Goal: Task Accomplishment & Management: Manage account settings

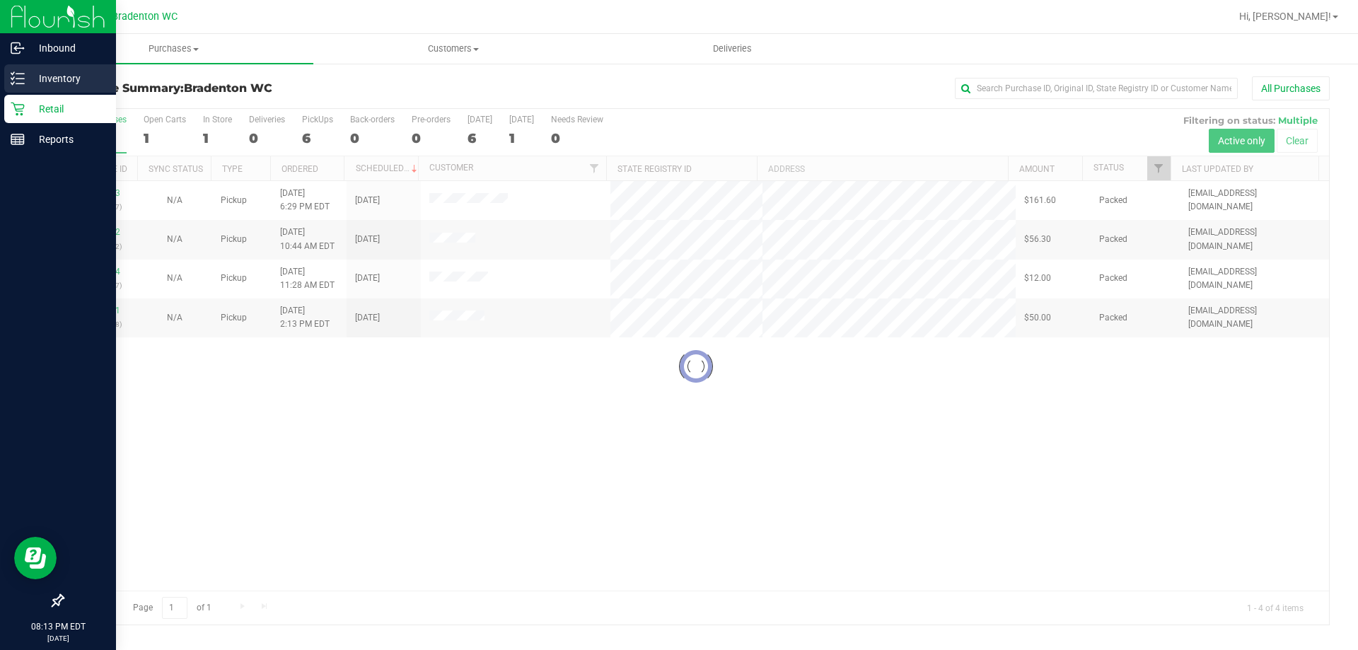
click at [50, 76] on p "Inventory" at bounding box center [67, 78] width 85 height 17
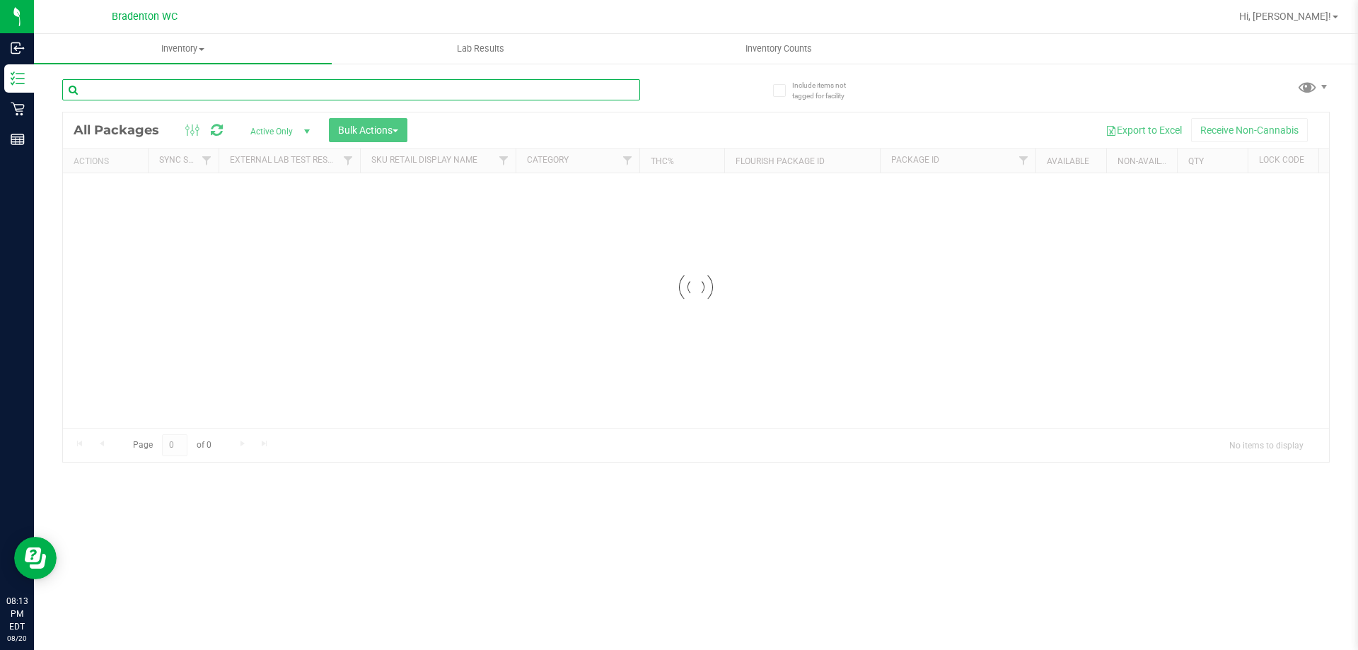
click at [281, 91] on input "text" at bounding box center [351, 89] width 578 height 21
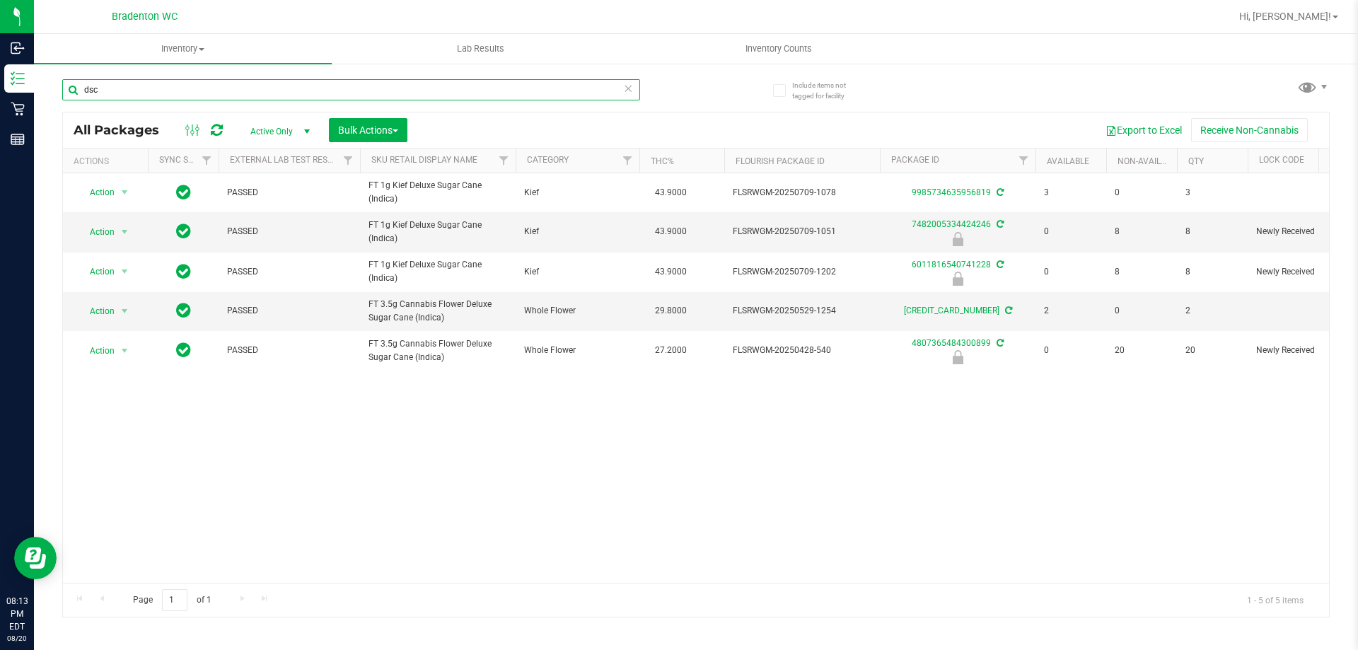
type input "dsc"
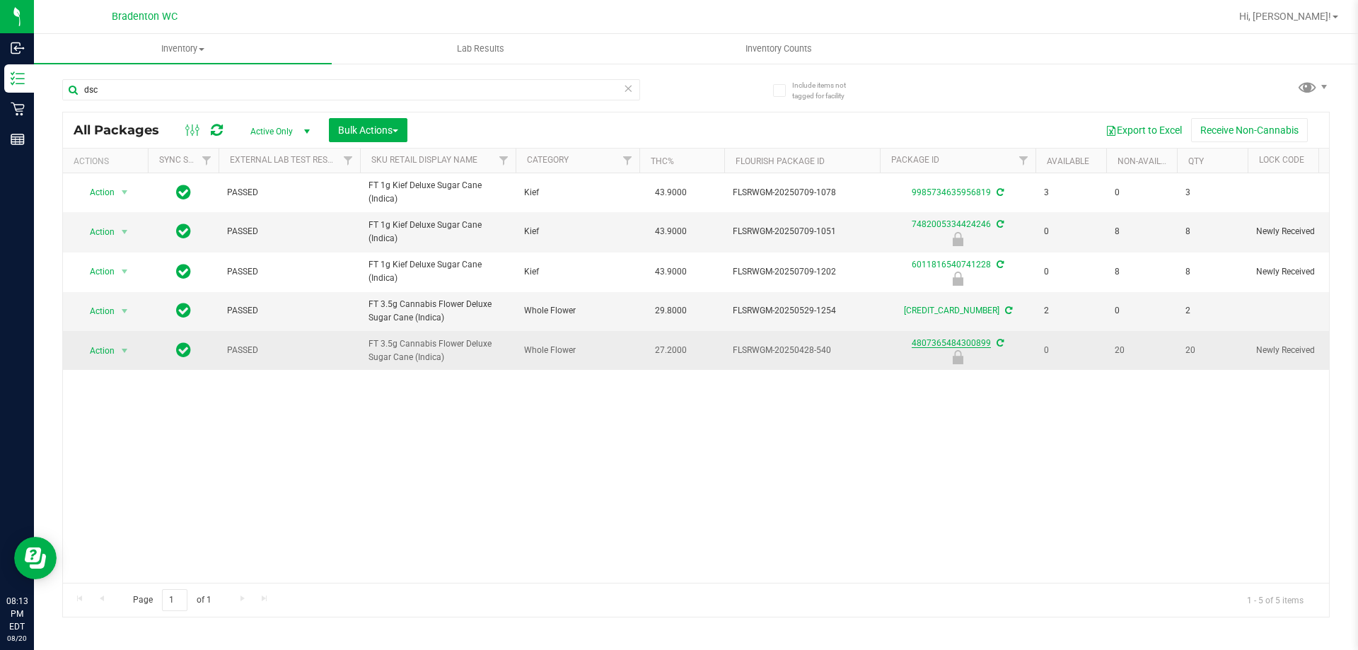
click at [969, 342] on link "4807365484300899" at bounding box center [951, 343] width 79 height 10
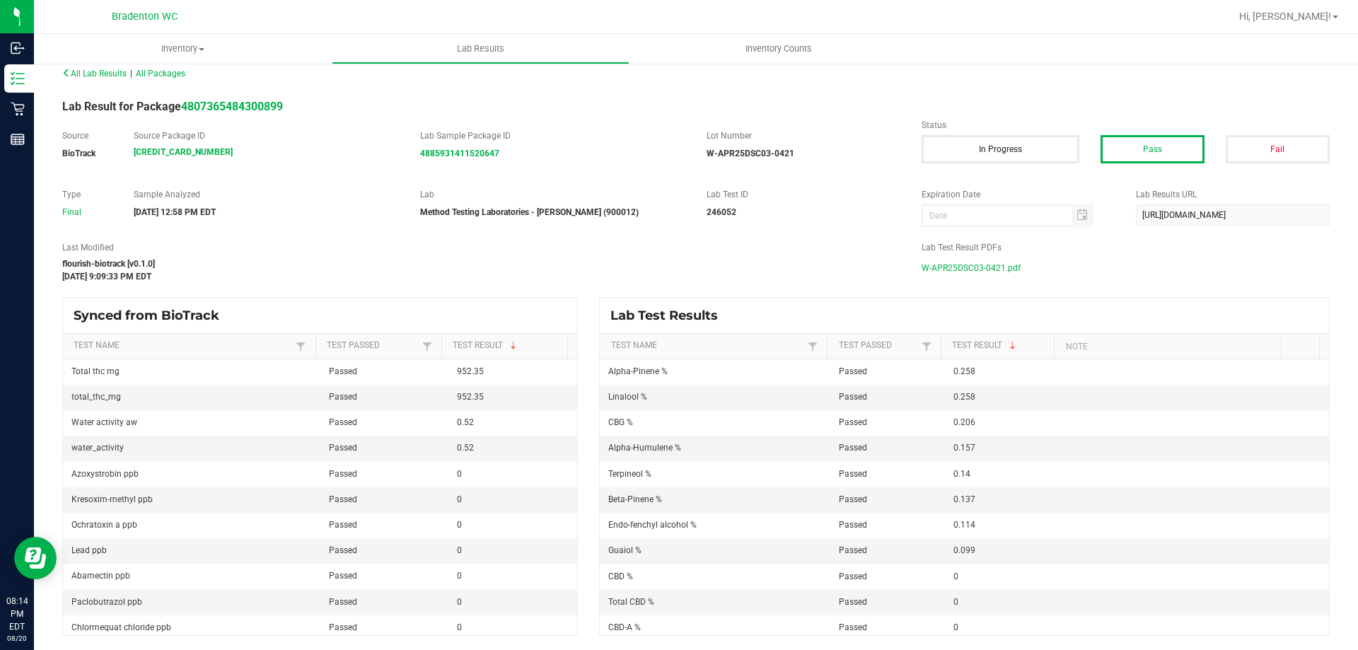
scroll to position [389, 0]
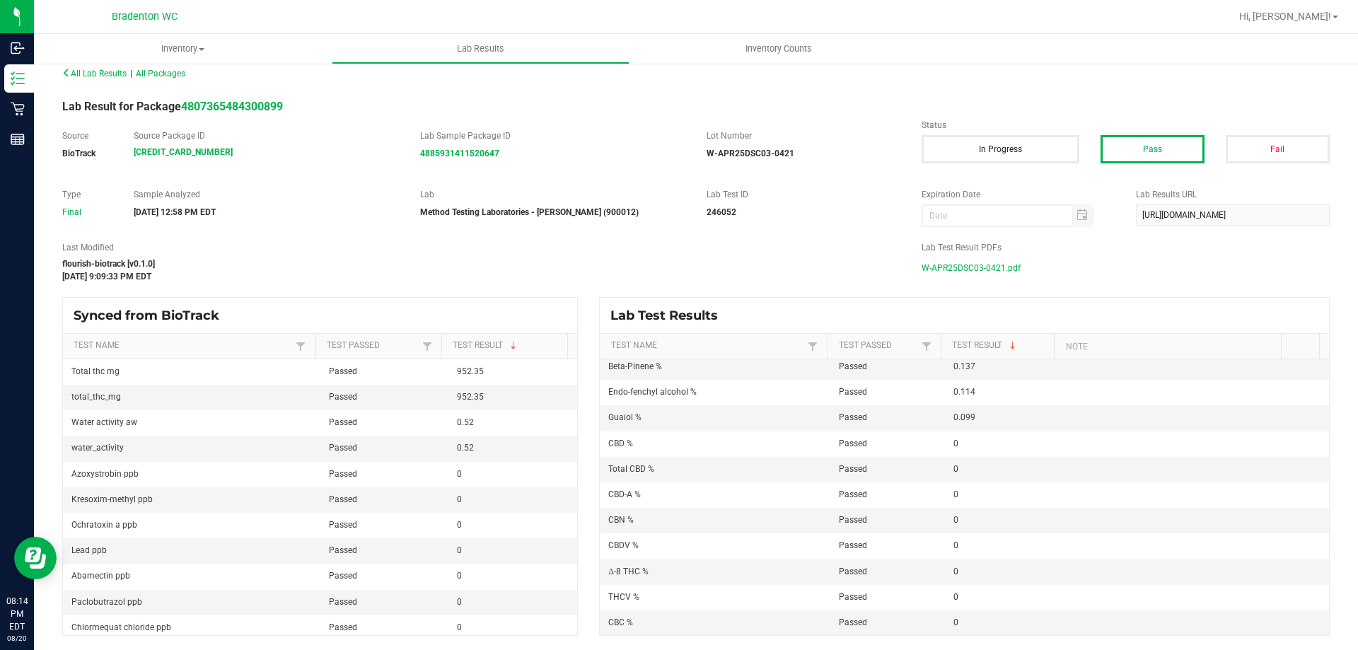
click at [552, 254] on div "Last Modified flourish-biotrack [v0.1.0] [DATE] 9:09:33 PM EDT" at bounding box center [481, 262] width 859 height 42
click at [971, 264] on span "W-APR25DSC03-0421.pdf" at bounding box center [970, 267] width 99 height 21
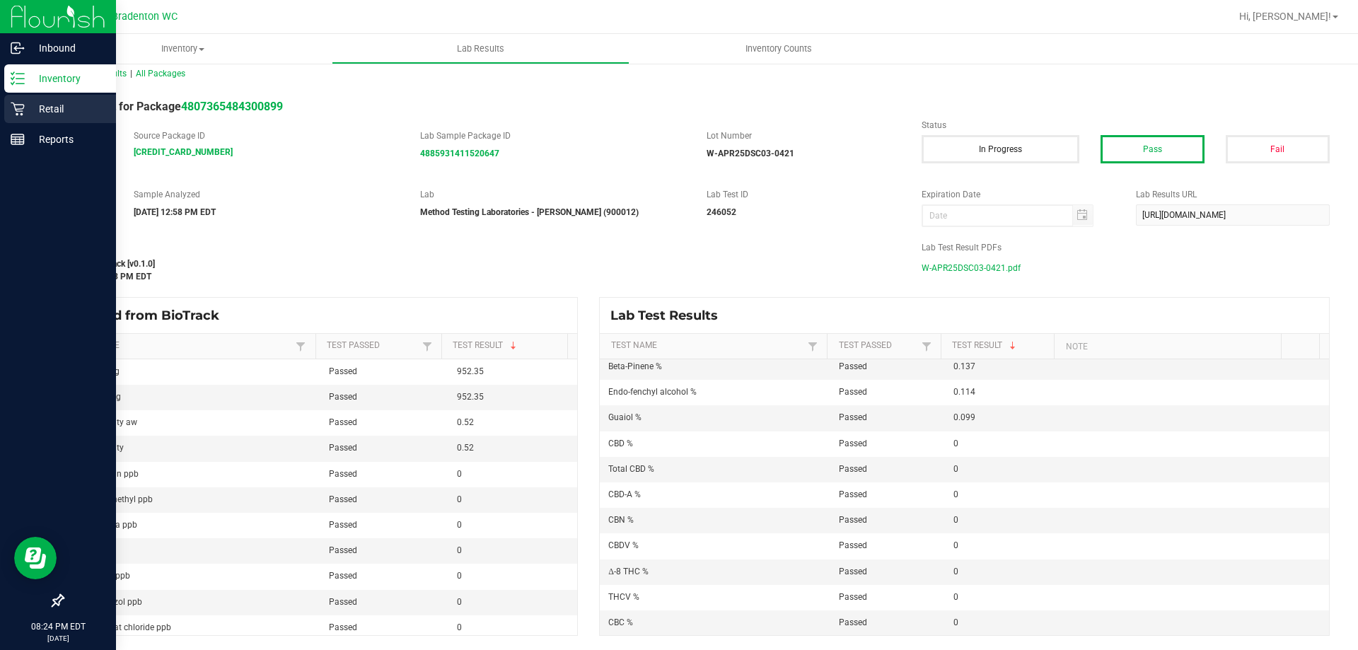
click at [35, 114] on p "Retail" at bounding box center [67, 108] width 85 height 17
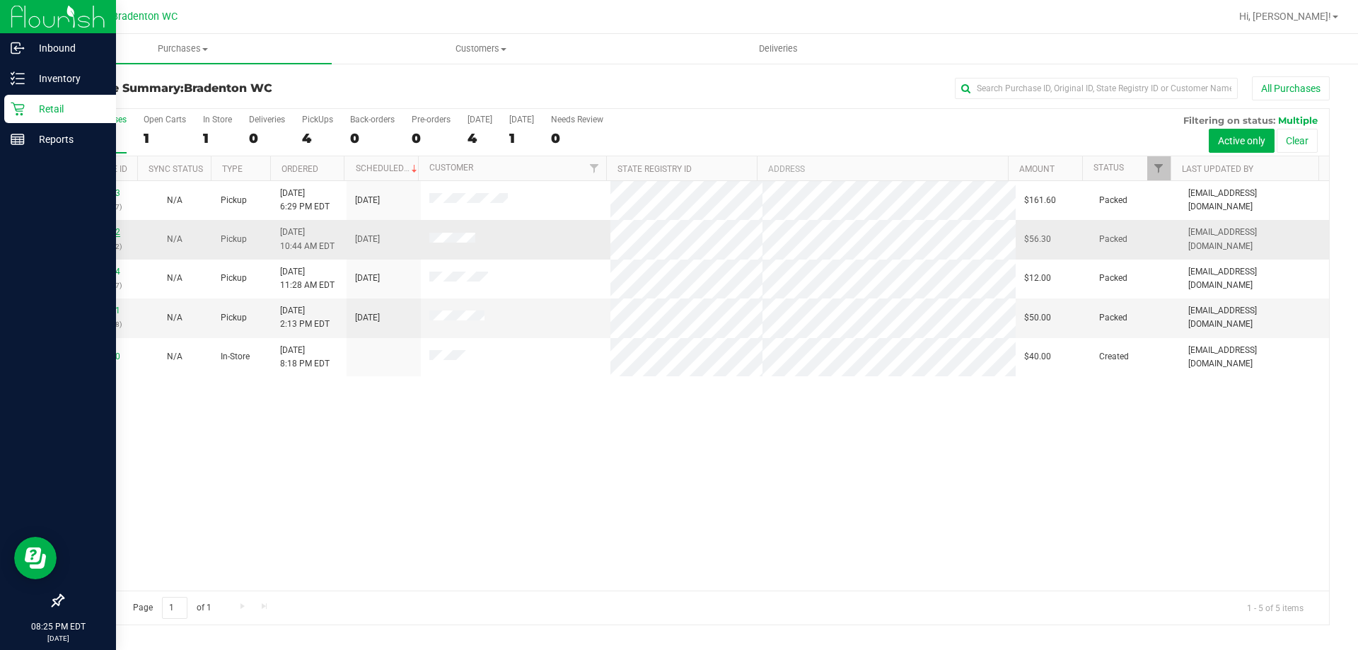
click at [113, 233] on link "11816742" at bounding box center [101, 232] width 40 height 10
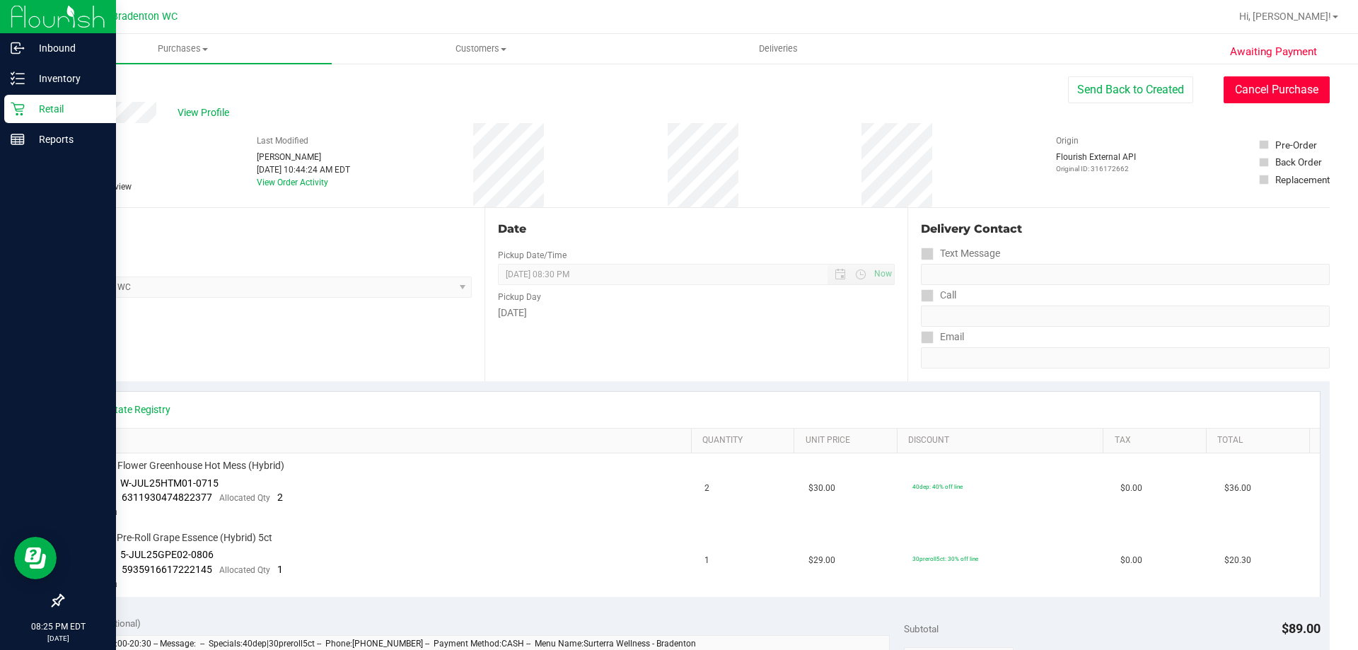
click at [1233, 94] on button "Cancel Purchase" at bounding box center [1276, 89] width 106 height 27
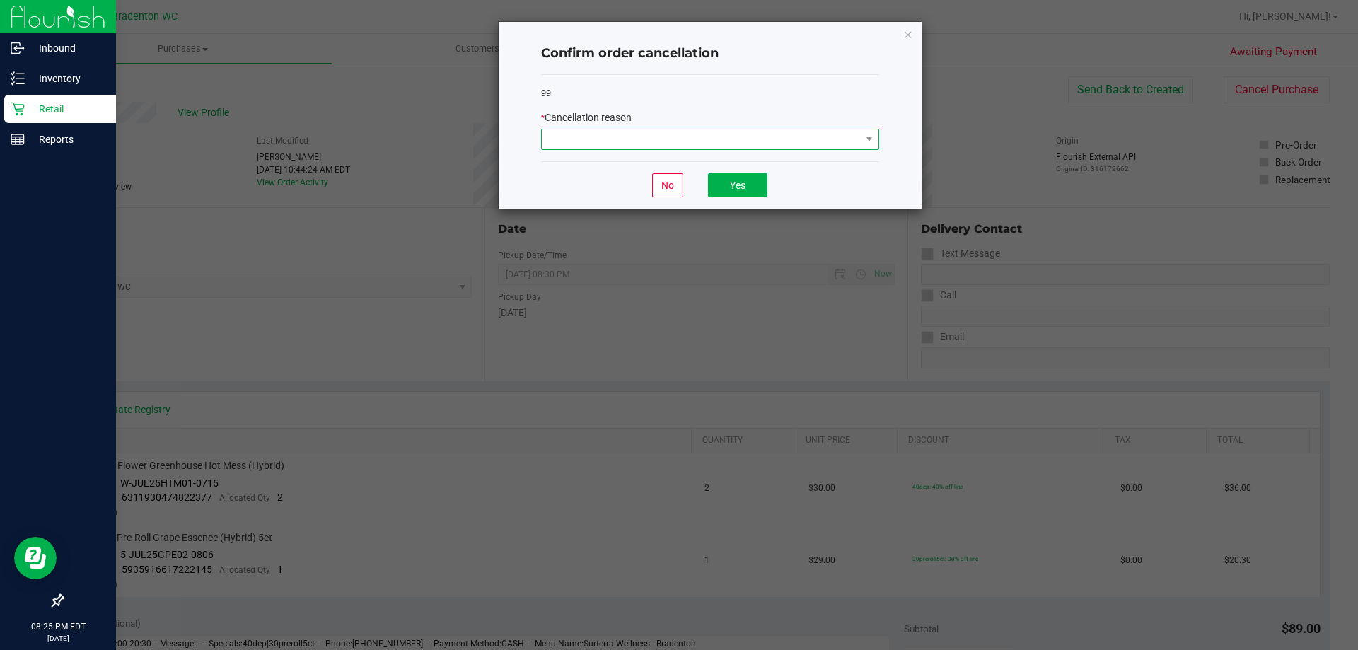
click at [649, 141] on span at bounding box center [701, 139] width 319 height 20
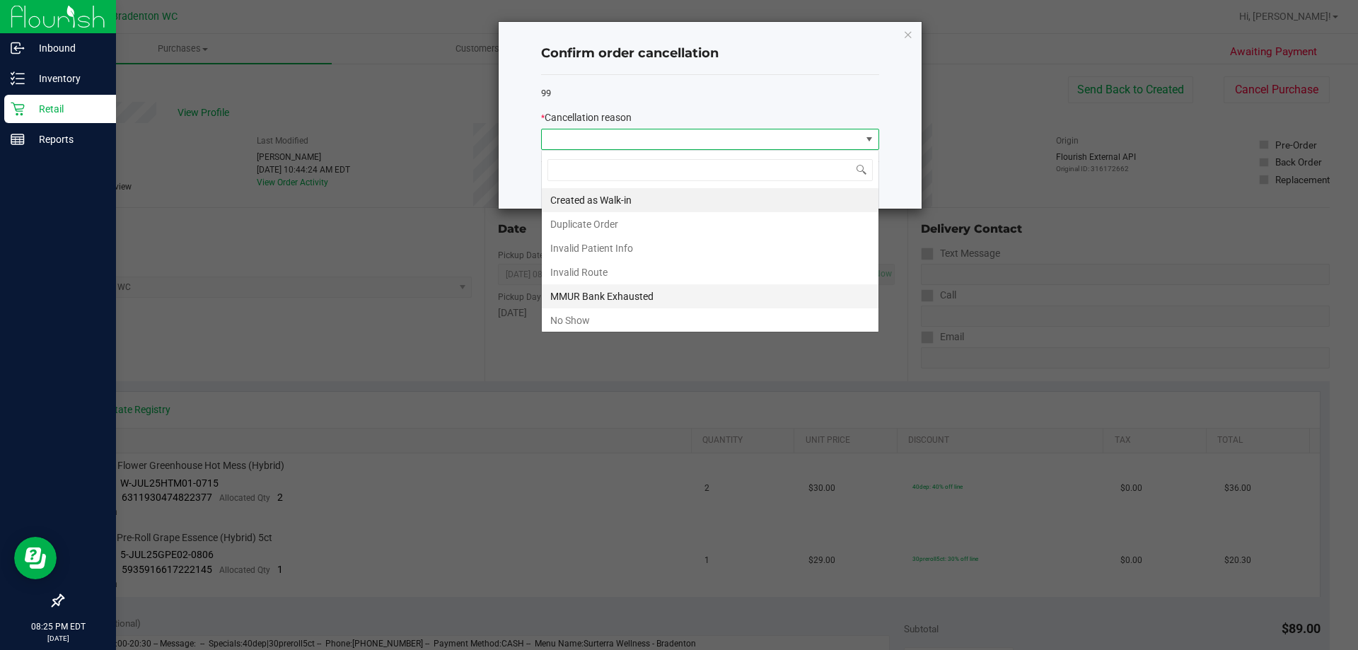
scroll to position [21, 338]
click at [589, 318] on li "No Show" at bounding box center [710, 320] width 337 height 24
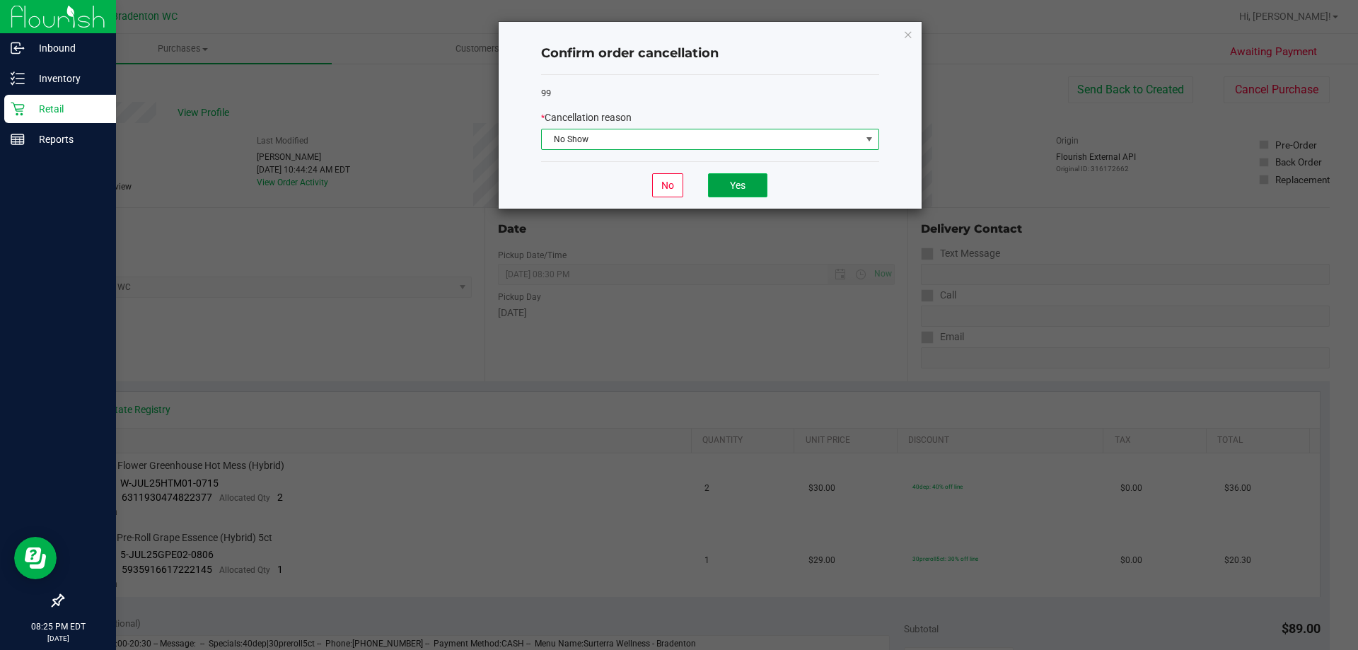
click at [751, 190] on button "Yes" at bounding box center [737, 185] width 59 height 24
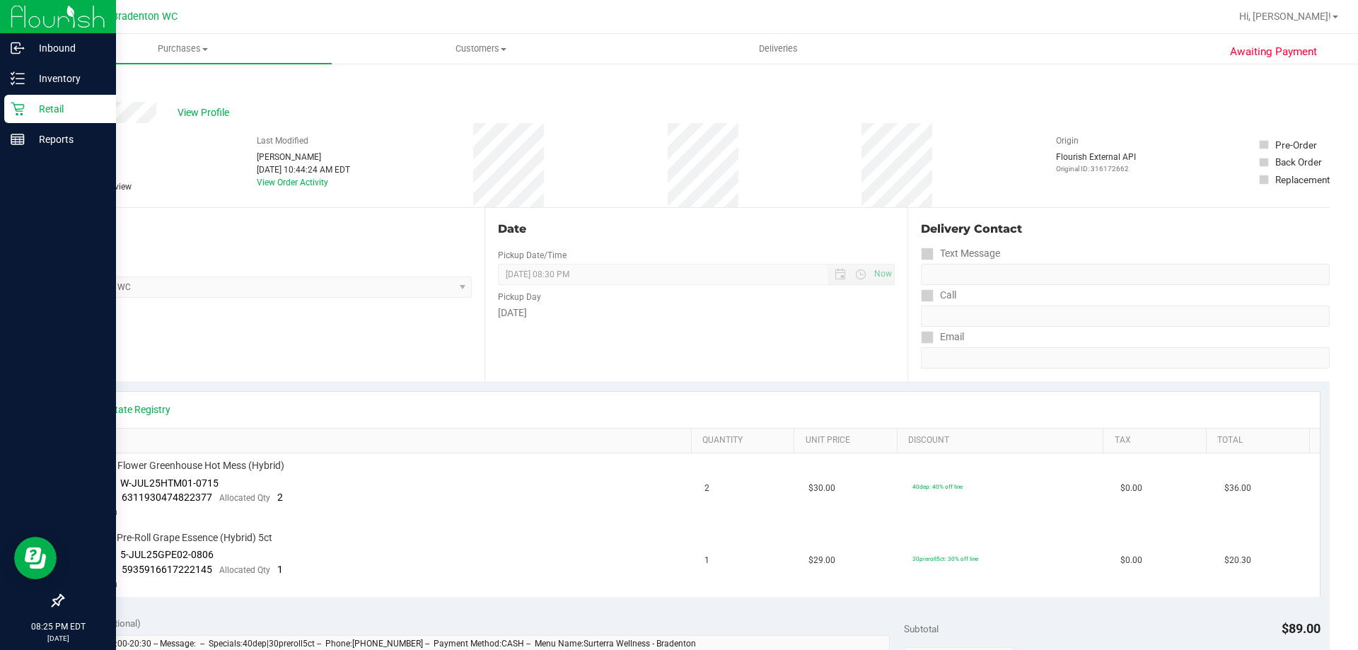
click at [66, 86] on link "Back" at bounding box center [72, 85] width 21 height 10
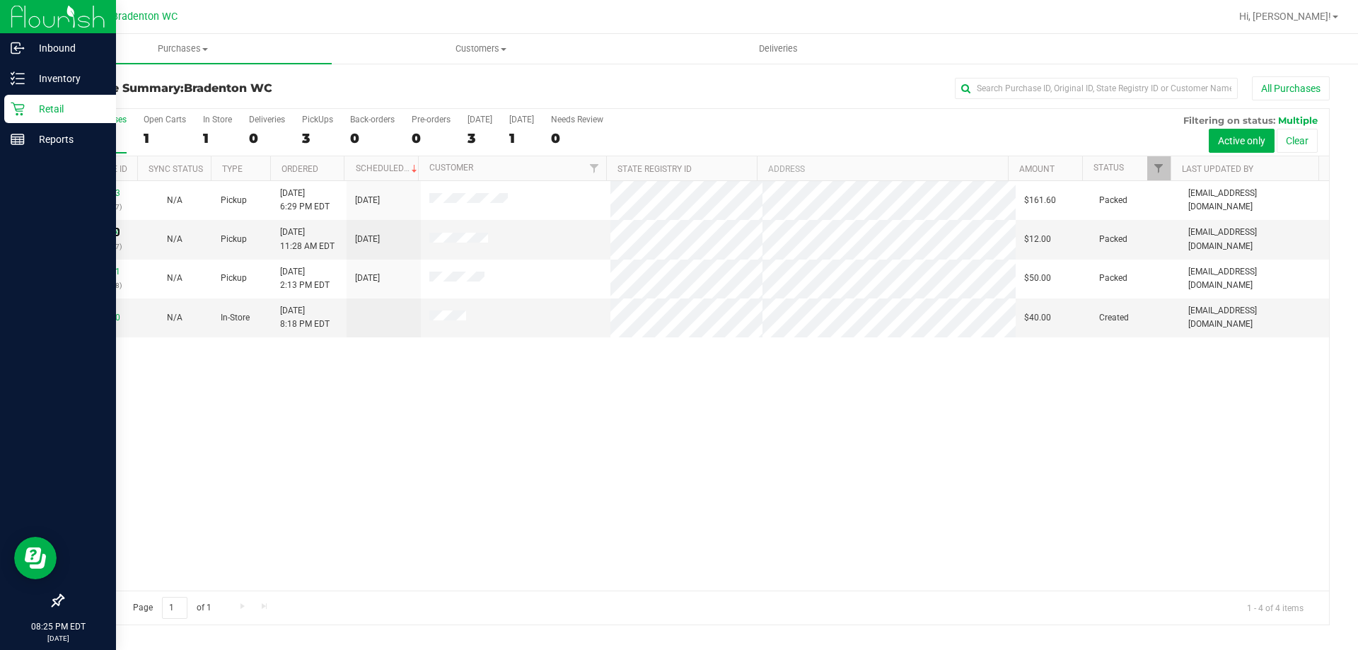
click at [101, 231] on link "11817314" at bounding box center [101, 232] width 40 height 10
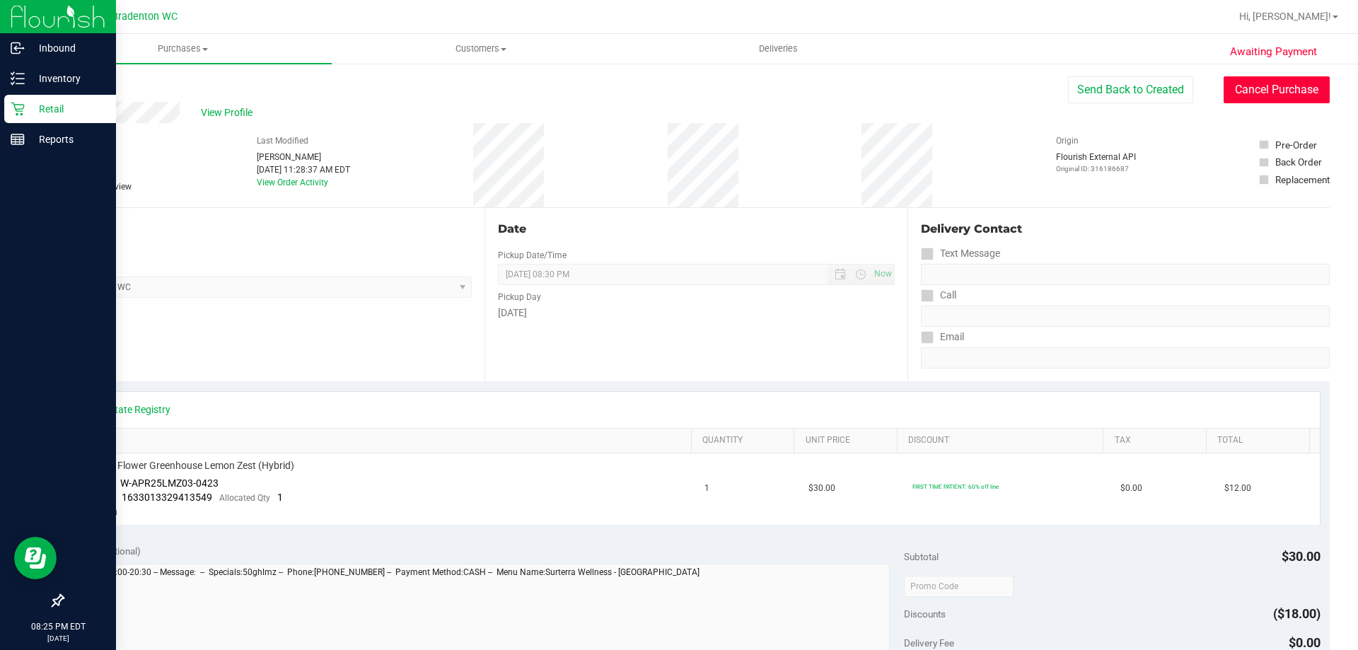
click at [1223, 94] on button "Cancel Purchase" at bounding box center [1276, 89] width 106 height 27
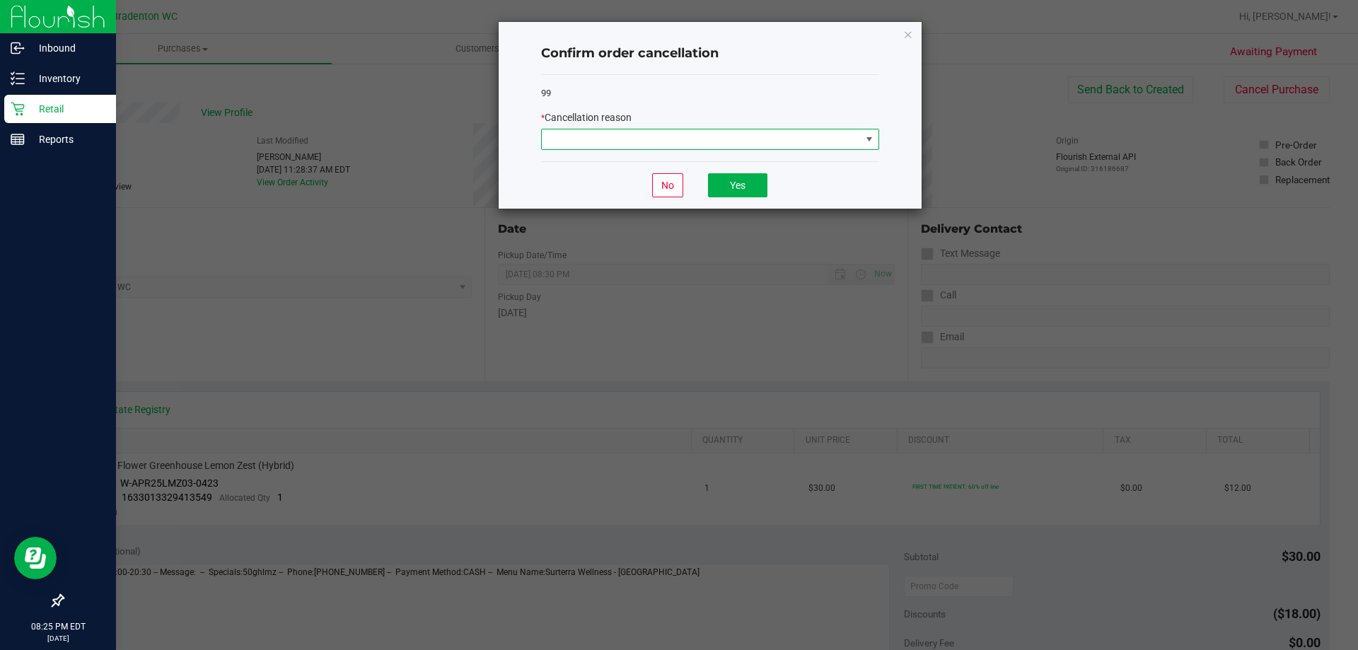
click at [791, 138] on span at bounding box center [701, 139] width 319 height 20
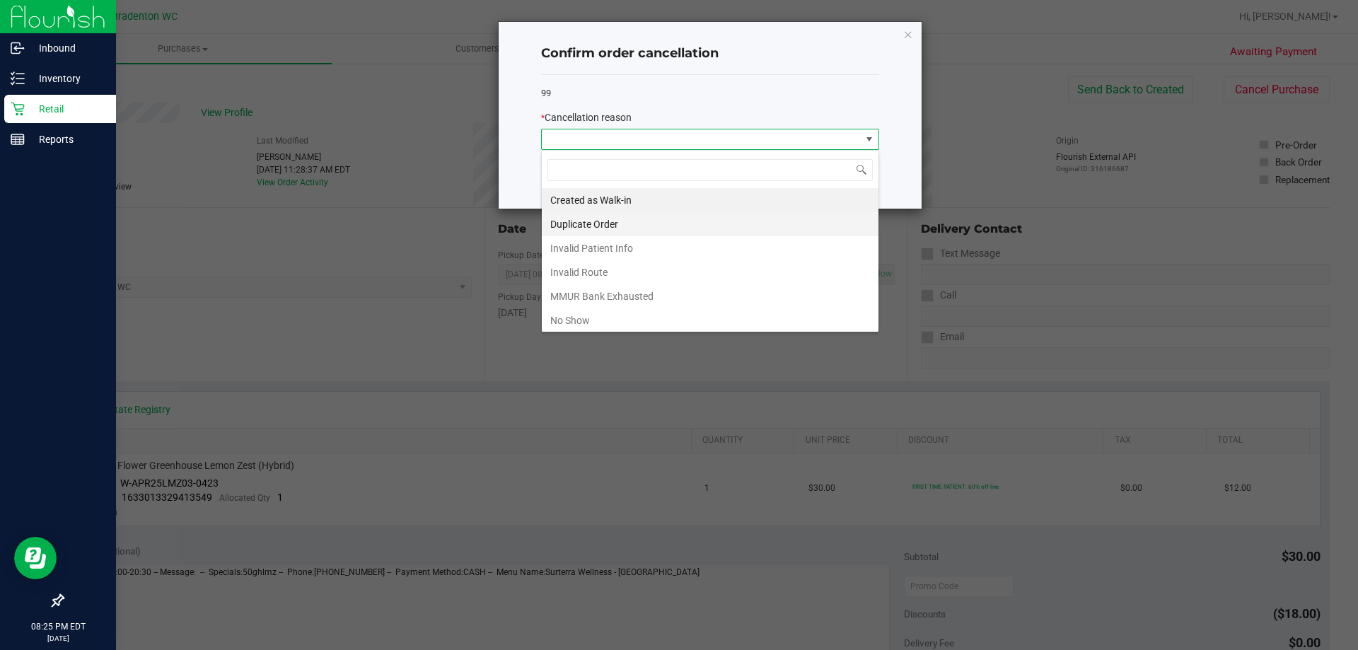
scroll to position [21, 338]
click at [573, 313] on li "No Show" at bounding box center [710, 320] width 337 height 24
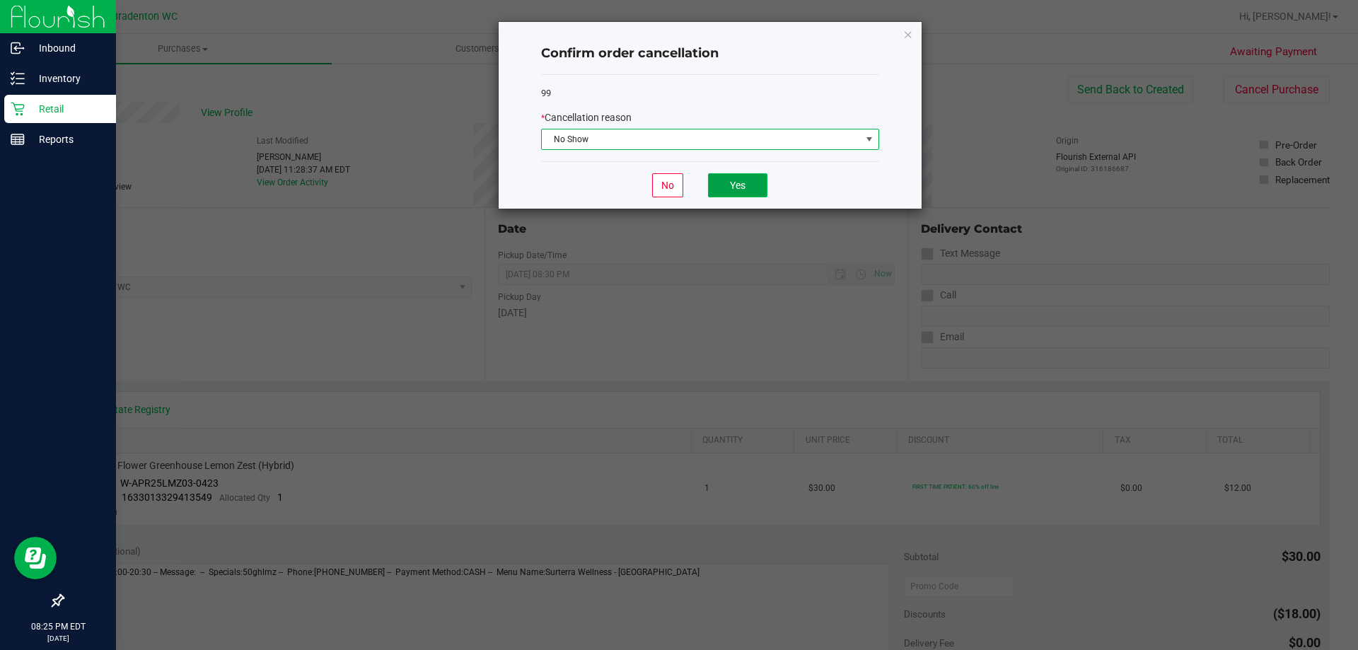
click at [742, 185] on button "Yes" at bounding box center [737, 185] width 59 height 24
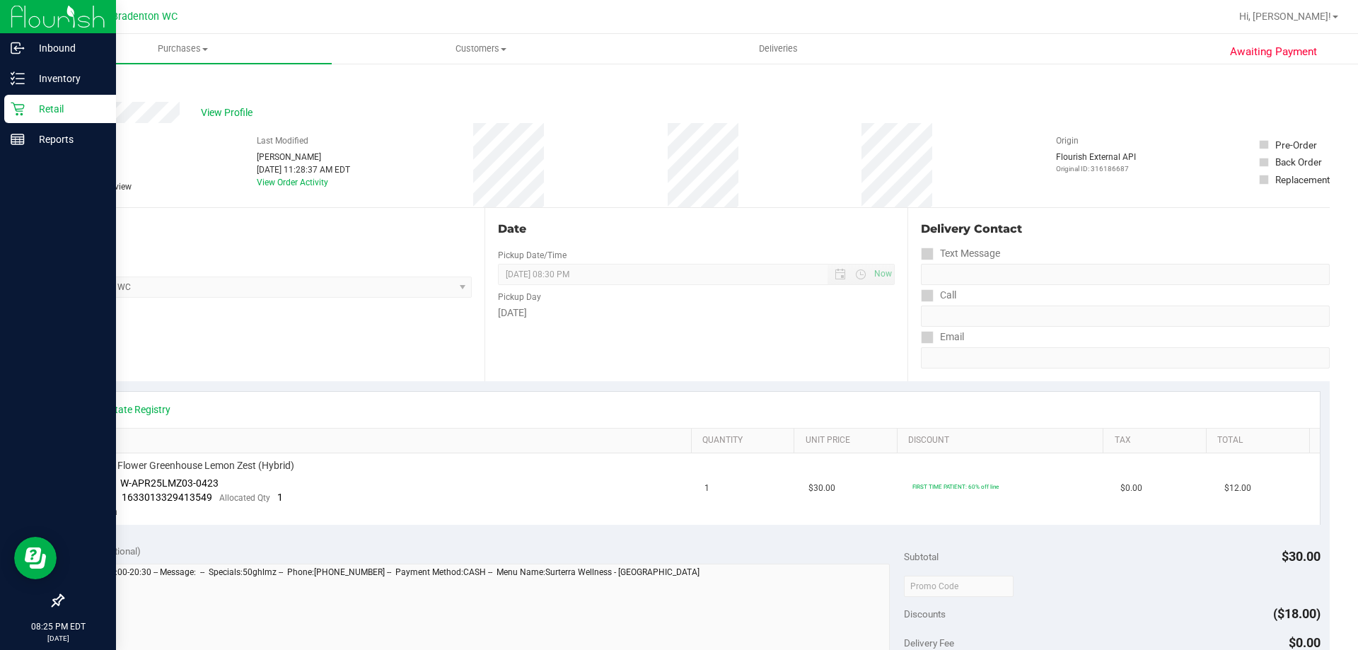
click at [70, 86] on link "Back" at bounding box center [72, 85] width 21 height 10
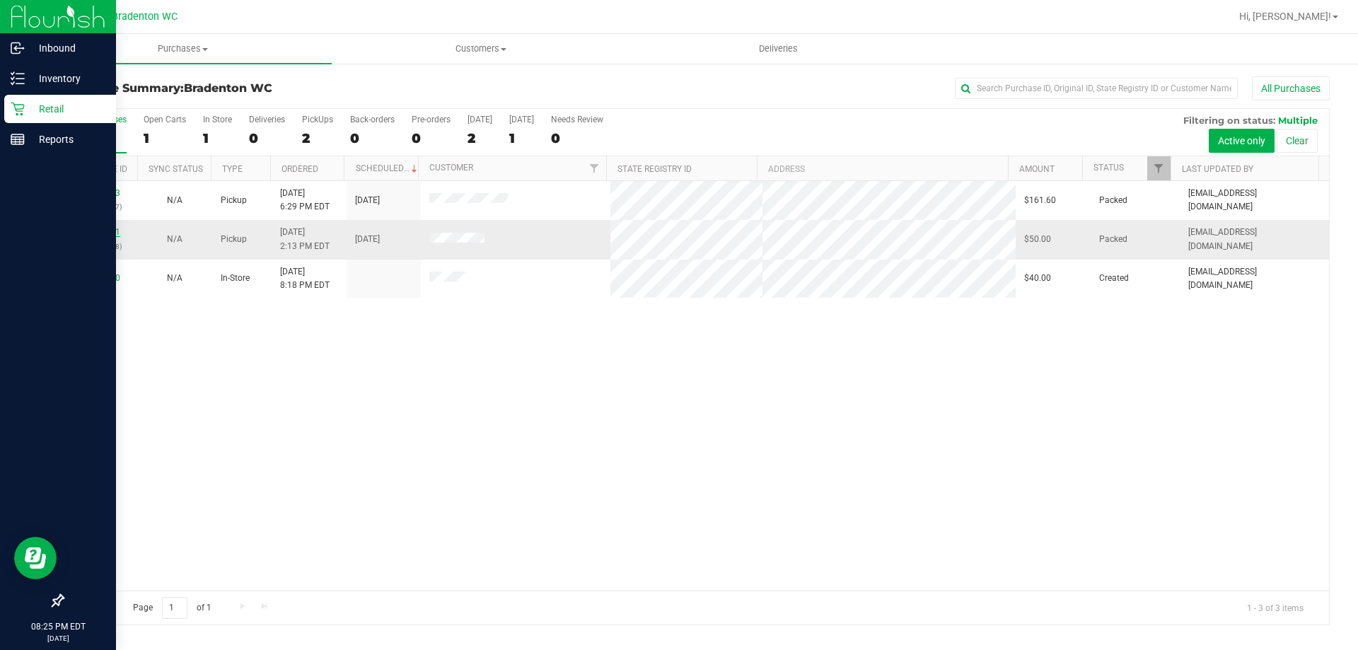
click at [91, 233] on link "11818451" at bounding box center [101, 232] width 40 height 10
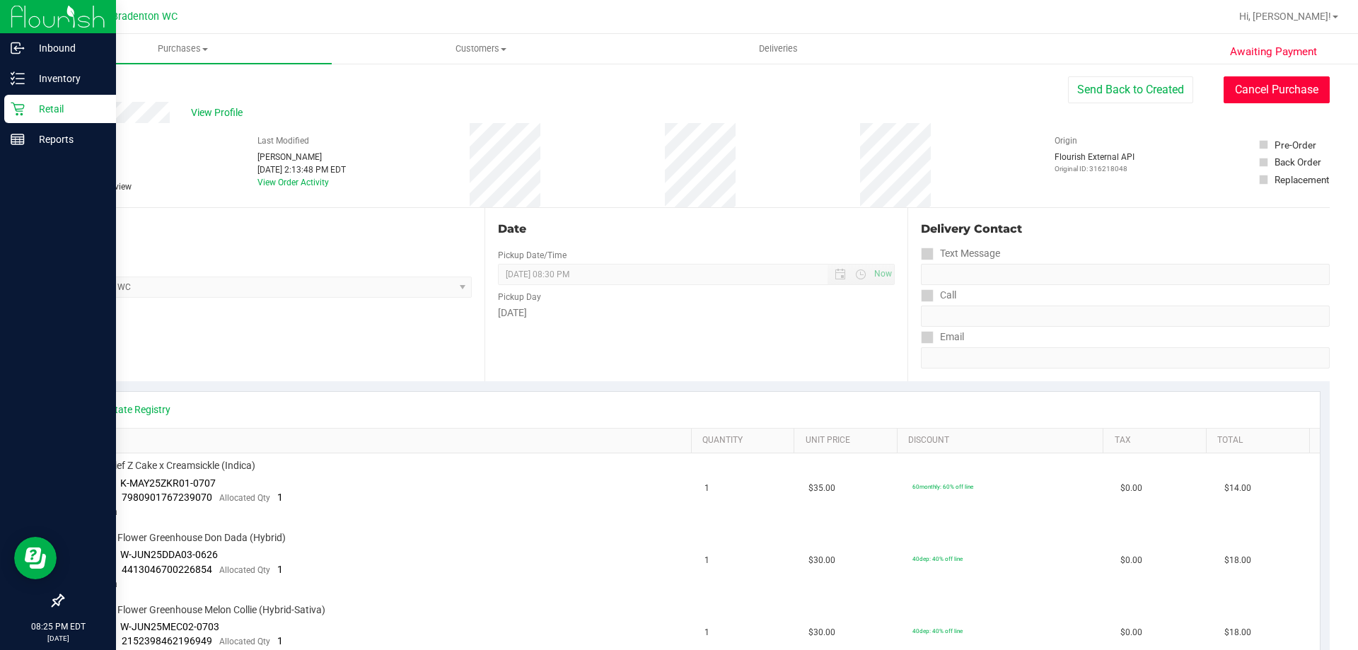
click at [1255, 90] on button "Cancel Purchase" at bounding box center [1276, 89] width 106 height 27
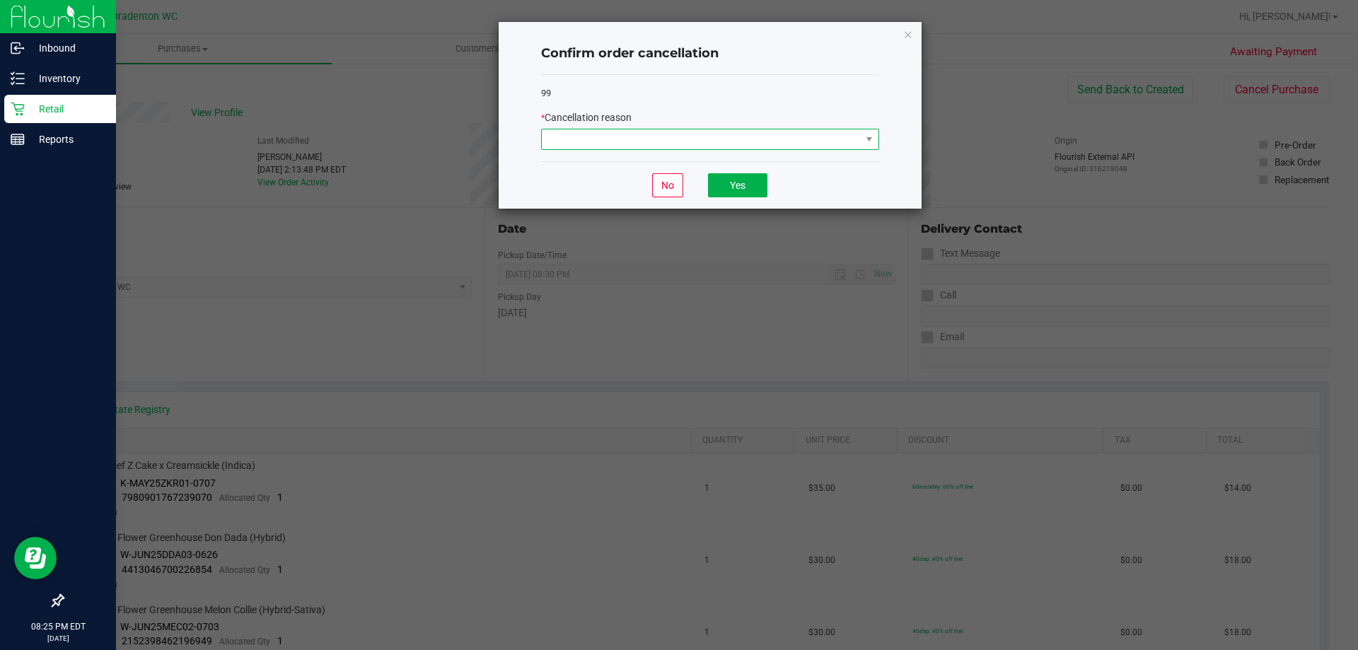
click at [643, 137] on span at bounding box center [701, 139] width 319 height 20
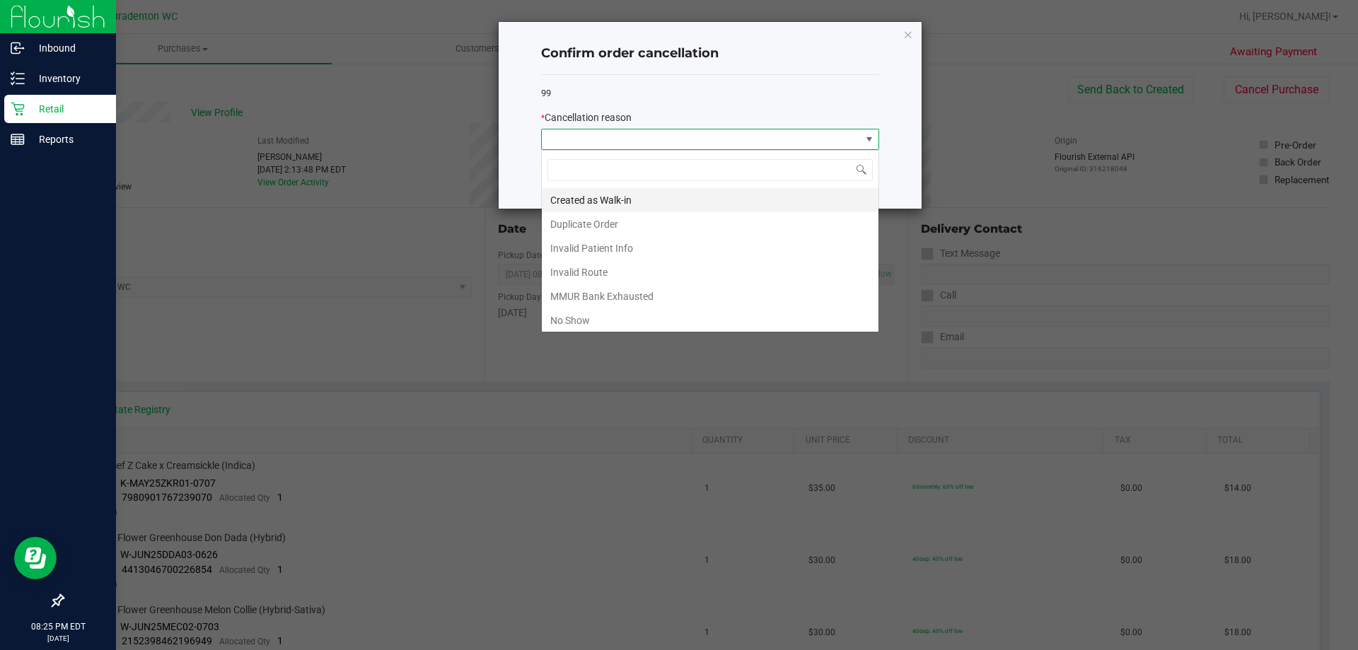
scroll to position [21, 338]
click at [582, 320] on li "No Show" at bounding box center [710, 320] width 337 height 24
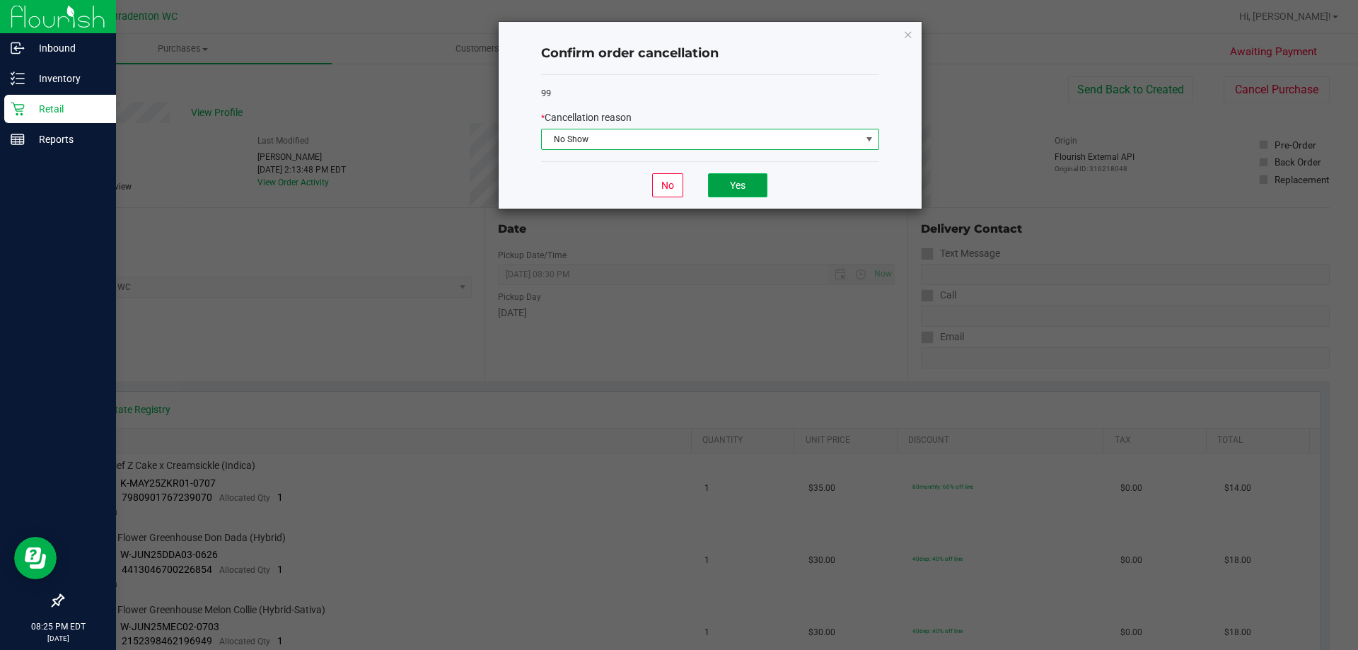
click at [731, 178] on button "Yes" at bounding box center [737, 185] width 59 height 24
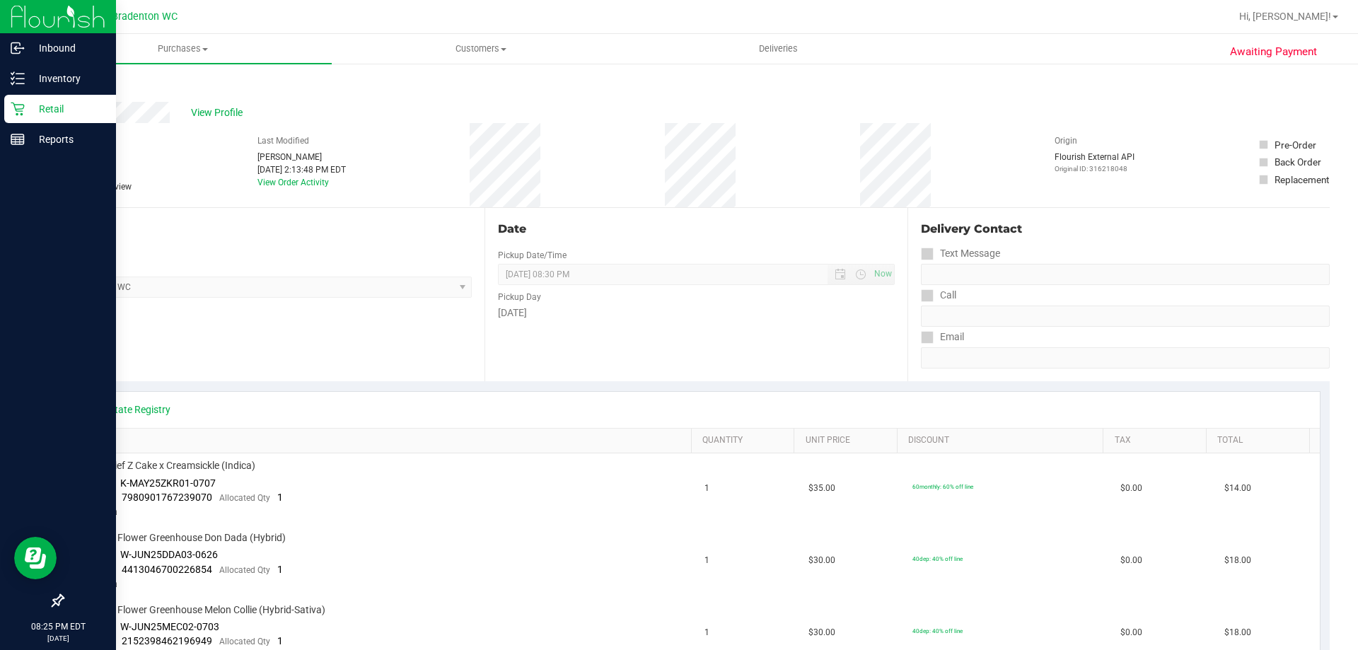
click at [74, 81] on link "Back" at bounding box center [72, 85] width 21 height 10
